Goal: Task Accomplishment & Management: Use online tool/utility

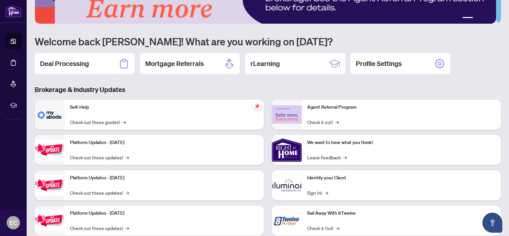
scroll to position [52, 0]
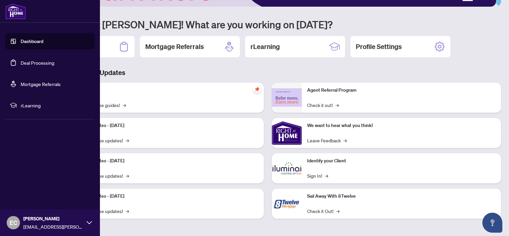
click at [33, 63] on link "Deal Processing" at bounding box center [38, 63] width 34 height 6
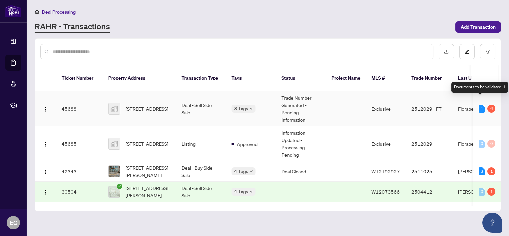
click at [480, 105] on div "1" at bounding box center [482, 109] width 6 height 8
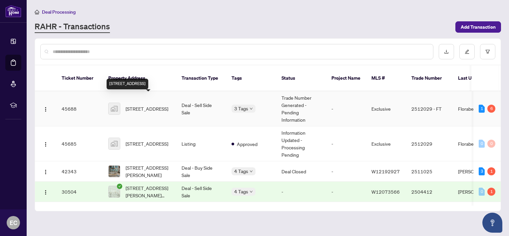
click at [154, 105] on span "[STREET_ADDRESS]" at bounding box center [147, 108] width 43 height 7
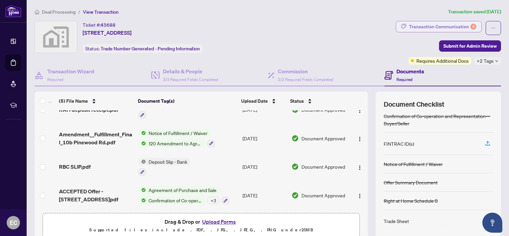
click at [429, 29] on div "Transaction Communication 6" at bounding box center [442, 26] width 67 height 11
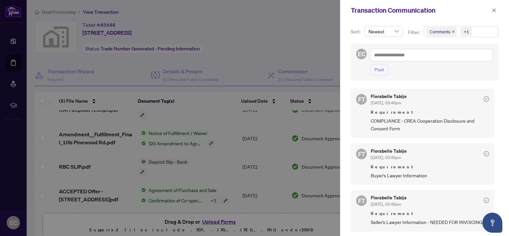
click at [382, 113] on span "Requirement" at bounding box center [430, 112] width 118 height 7
click at [495, 9] on icon "close" at bounding box center [495, 10] width 4 height 4
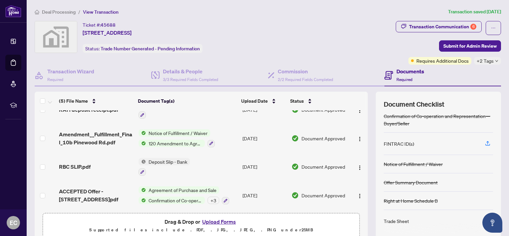
click at [495, 61] on icon "down" at bounding box center [496, 60] width 3 height 3
click at [492, 61] on div "Pending Lawyer Info Pending to Invoice" at bounding box center [463, 69] width 67 height 27
click at [396, 48] on div "Transaction Communication 6 Submit for Admin Review Requires Additional Docs +2…" at bounding box center [448, 43] width 105 height 44
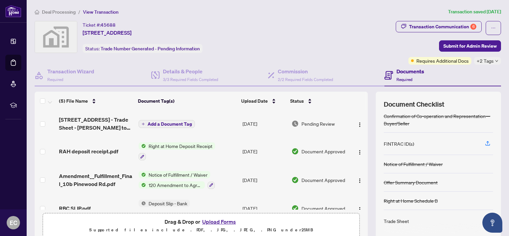
scroll to position [33, 0]
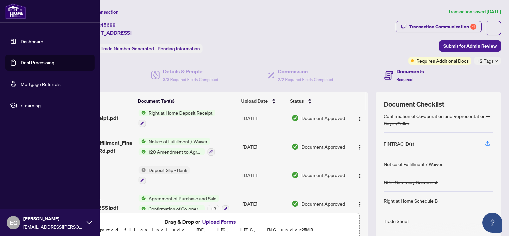
click at [38, 63] on link "Deal Processing" at bounding box center [38, 63] width 34 height 6
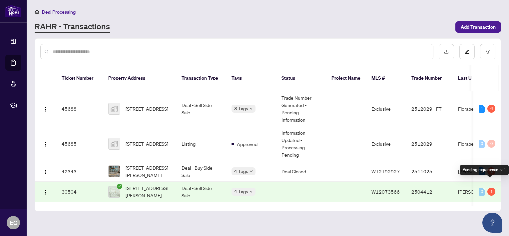
click at [491, 188] on div "1" at bounding box center [492, 192] width 8 height 8
click at [490, 188] on div "1" at bounding box center [492, 192] width 8 height 8
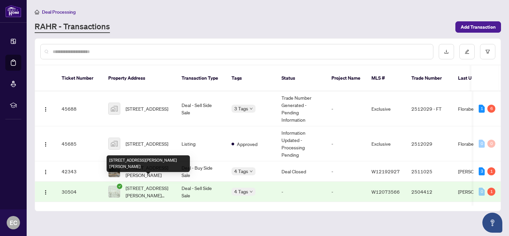
click at [137, 184] on span "[STREET_ADDRESS][PERSON_NAME][PERSON_NAME]" at bounding box center [148, 191] width 45 height 15
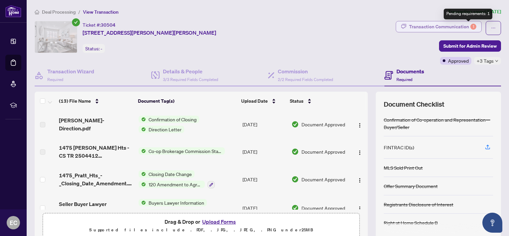
click at [471, 28] on div "1" at bounding box center [474, 27] width 6 height 6
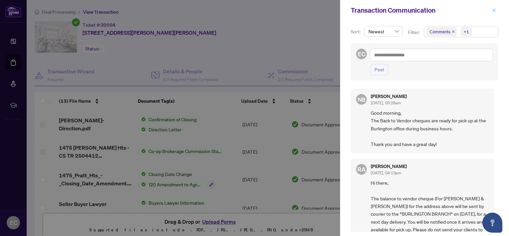
click at [492, 10] on icon "close" at bounding box center [494, 10] width 5 height 5
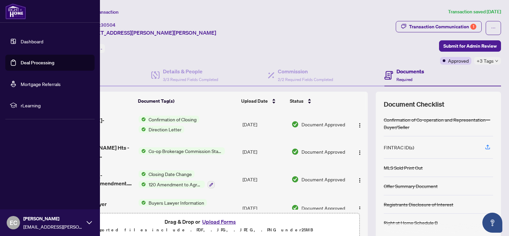
click at [36, 63] on link "Deal Processing" at bounding box center [38, 63] width 34 height 6
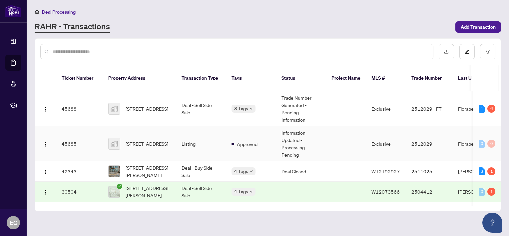
scroll to position [33, 0]
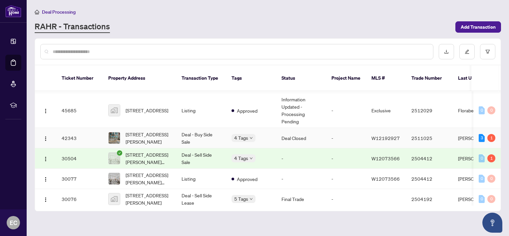
click at [175, 128] on td "[STREET_ADDRESS][PERSON_NAME]" at bounding box center [139, 138] width 73 height 20
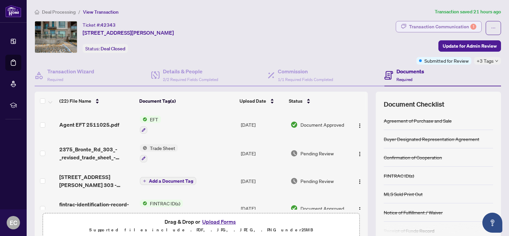
click at [433, 24] on div "Transaction Communication 1" at bounding box center [442, 26] width 67 height 11
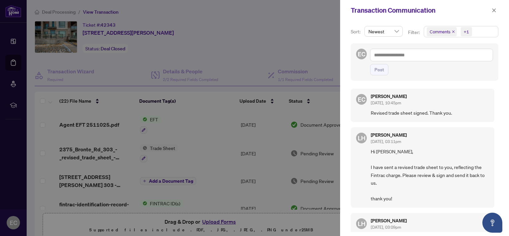
click at [152, 117] on div at bounding box center [254, 118] width 509 height 236
click at [495, 11] on icon "close" at bounding box center [494, 10] width 5 height 5
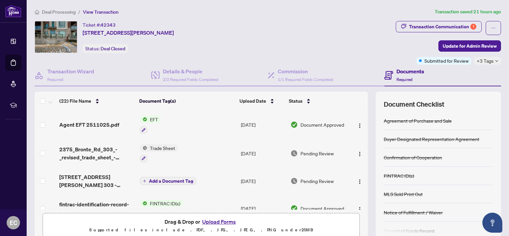
click at [152, 117] on span "EFT" at bounding box center [154, 119] width 14 height 7
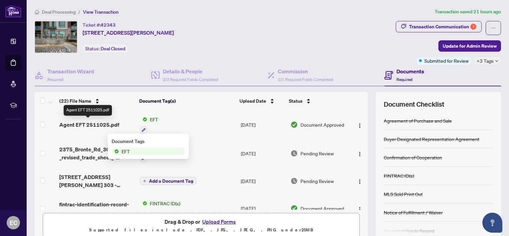
click at [88, 121] on span "Agent EFT 2511025.pdf" at bounding box center [89, 125] width 60 height 8
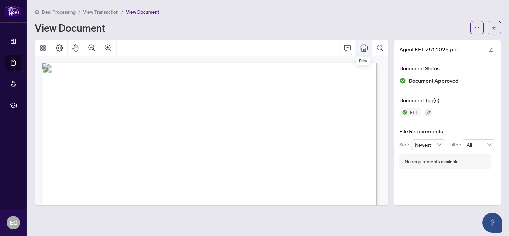
click at [364, 48] on icon "Print" at bounding box center [364, 48] width 8 height 8
click at [474, 28] on button "button" at bounding box center [477, 27] width 13 height 13
click at [438, 42] on span "Download" at bounding box center [453, 41] width 51 height 7
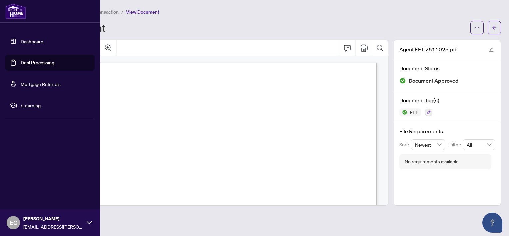
click at [32, 39] on link "Dashboard" at bounding box center [32, 41] width 23 height 6
